Goal: Task Accomplishment & Management: Use online tool/utility

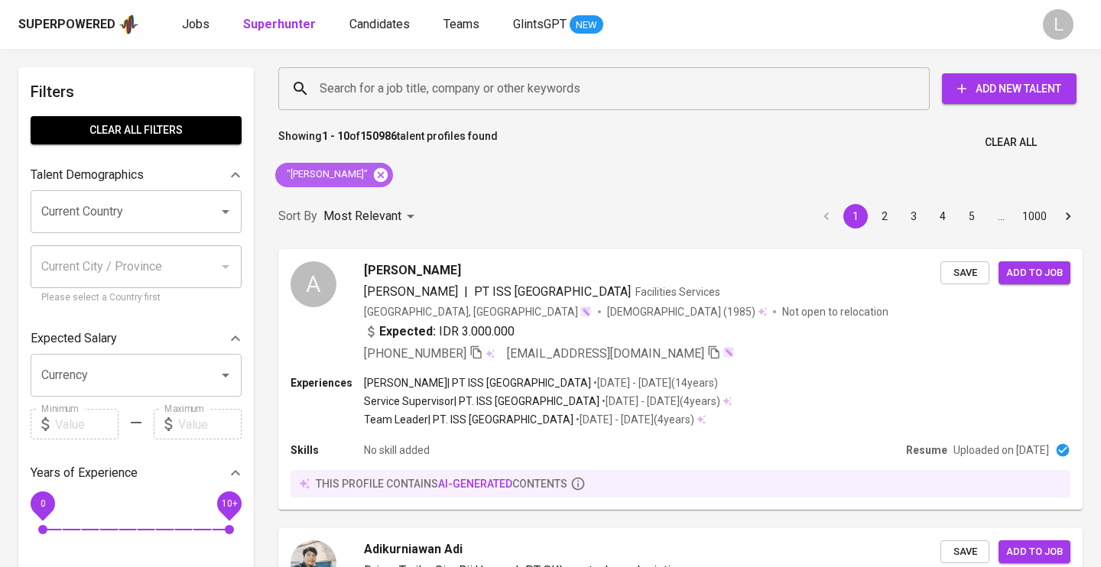
click at [374, 177] on icon at bounding box center [381, 174] width 14 height 14
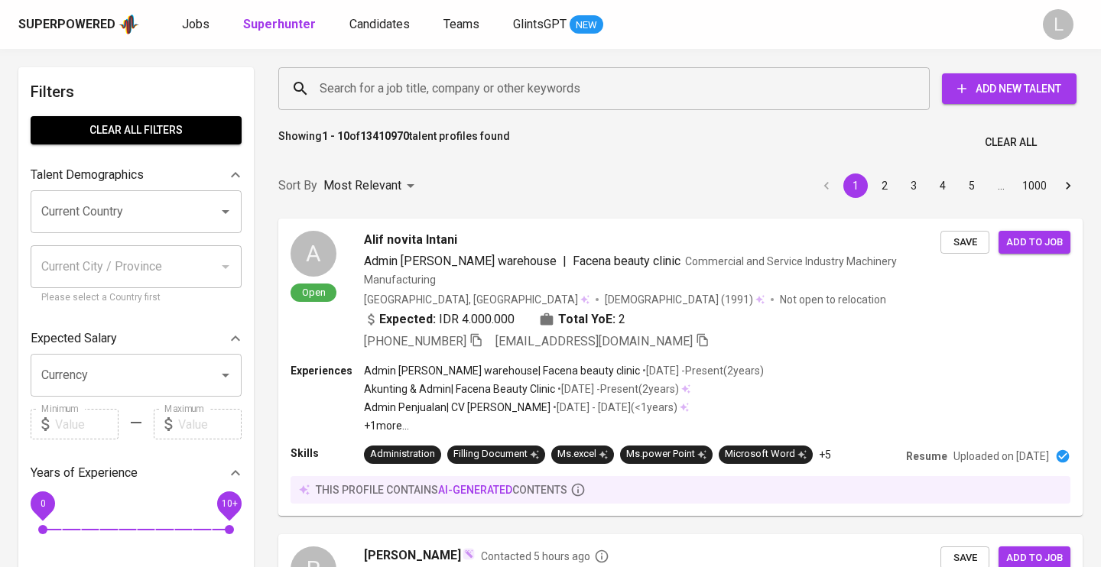
click at [361, 83] on input "Search for a job title, company or other keywords" at bounding box center [608, 88] width 584 height 29
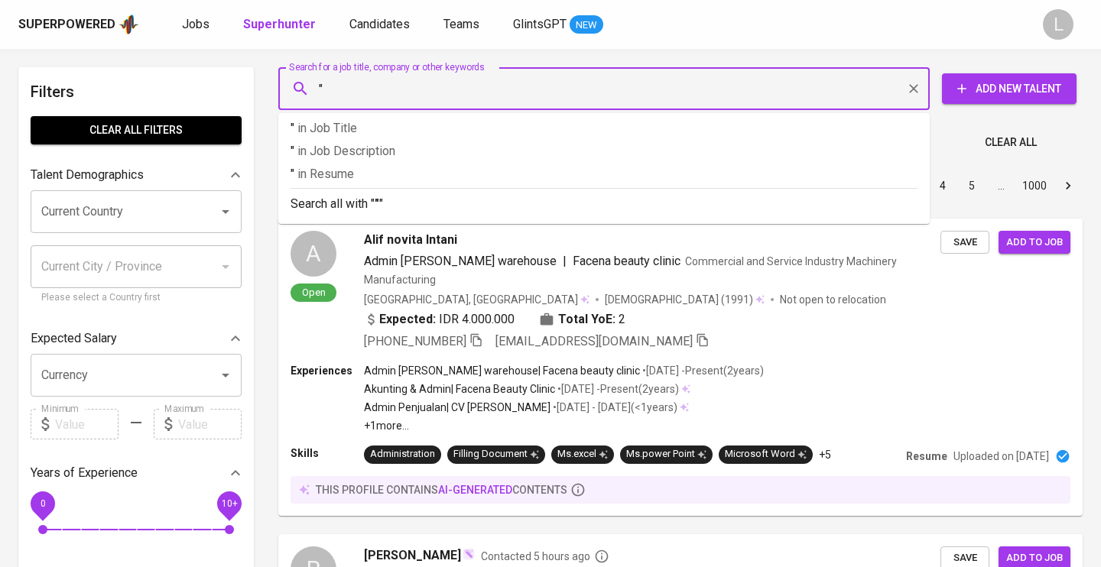
paste input "[EMAIL_ADDRESS][DOMAIN_NAME]"
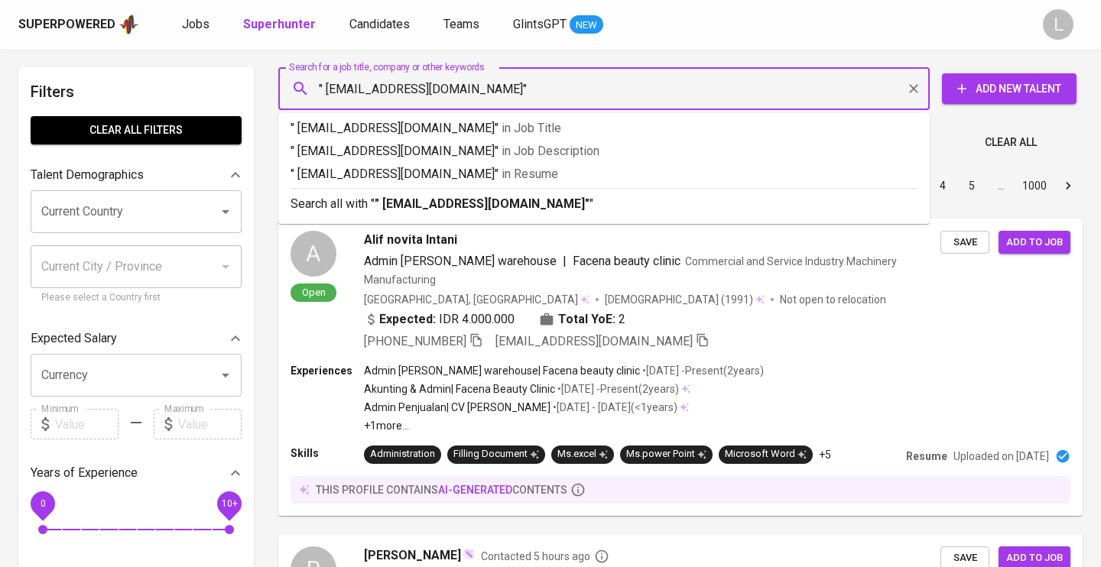
click at [329, 89] on input "" [EMAIL_ADDRESS][DOMAIN_NAME]"" at bounding box center [608, 88] width 584 height 29
type input ""[EMAIL_ADDRESS][DOMAIN_NAME]""
click at [563, 199] on p "Search all with " "[EMAIL_ADDRESS][DOMAIN_NAME]" "" at bounding box center [603, 204] width 627 height 18
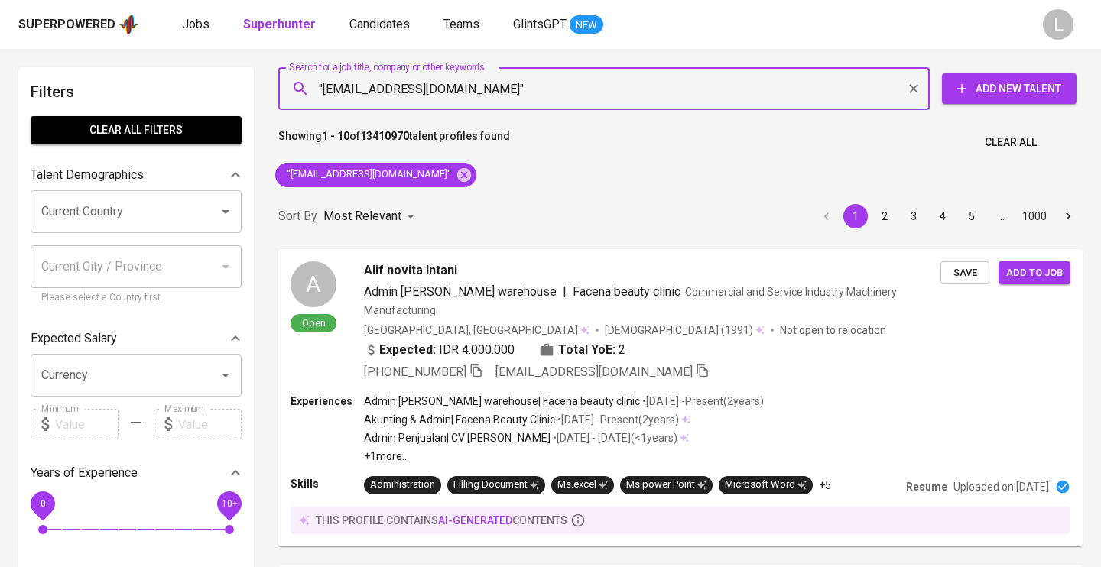
click at [442, 206] on div "Sort By Most Relevant MOST_RELEVANT 1 2 3 4 5 … 1000" at bounding box center [680, 216] width 822 height 47
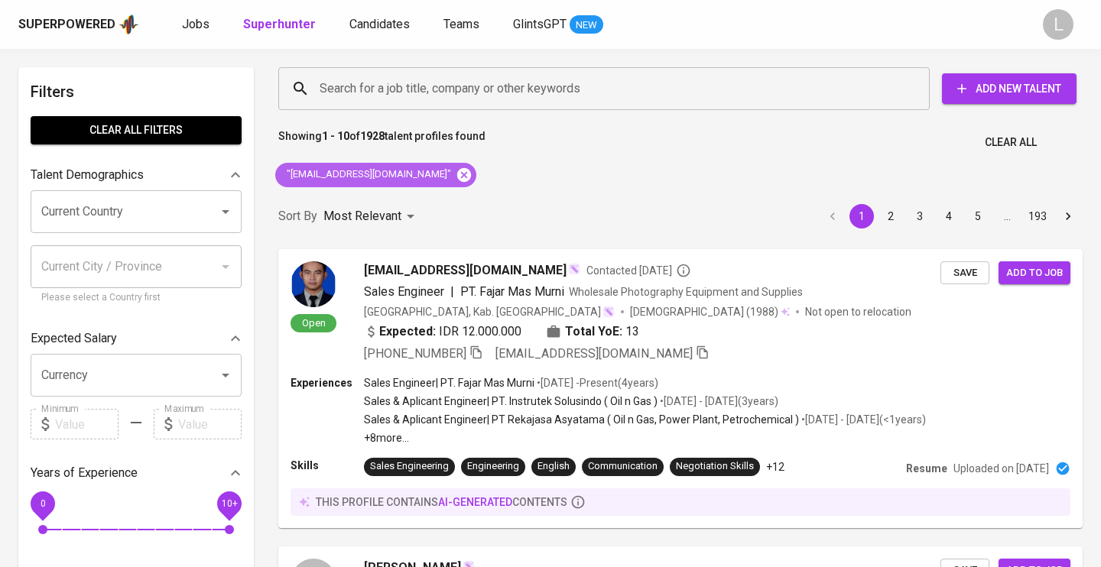
click at [457, 173] on icon at bounding box center [464, 174] width 14 height 14
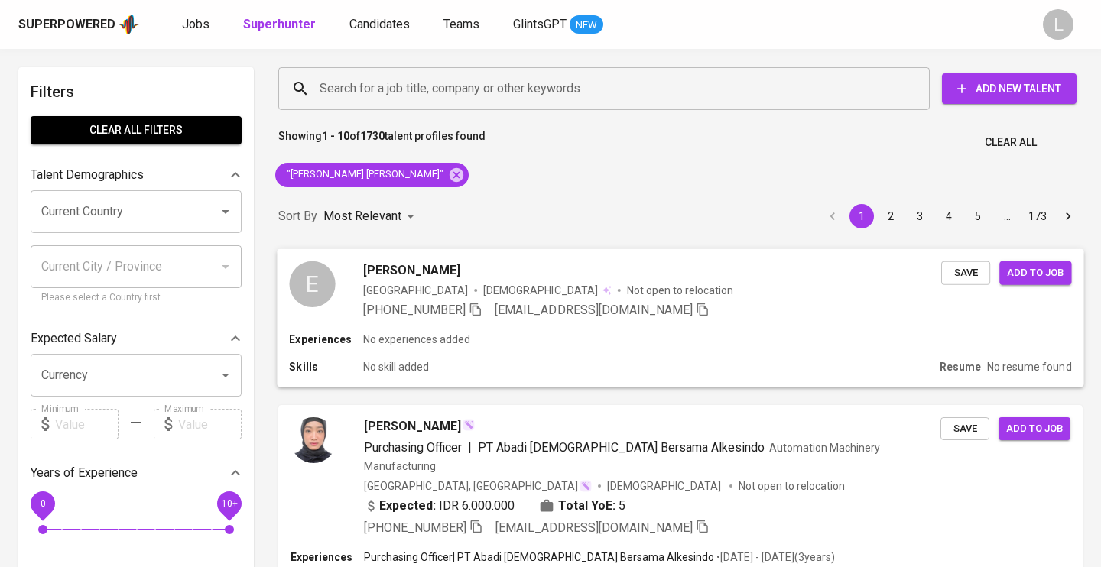
click at [478, 310] on icon "button" at bounding box center [475, 309] width 14 height 14
